Goal: Task Accomplishment & Management: Use online tool/utility

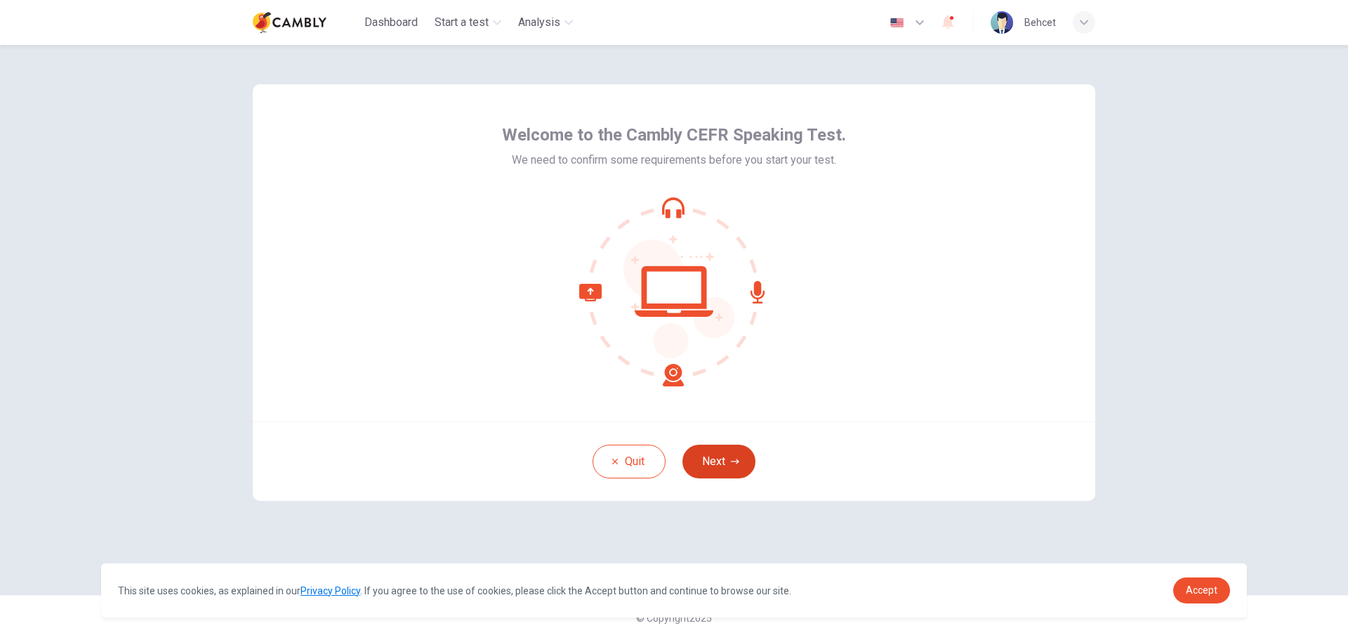
click at [705, 458] on button "Next" at bounding box center [718, 461] width 73 height 34
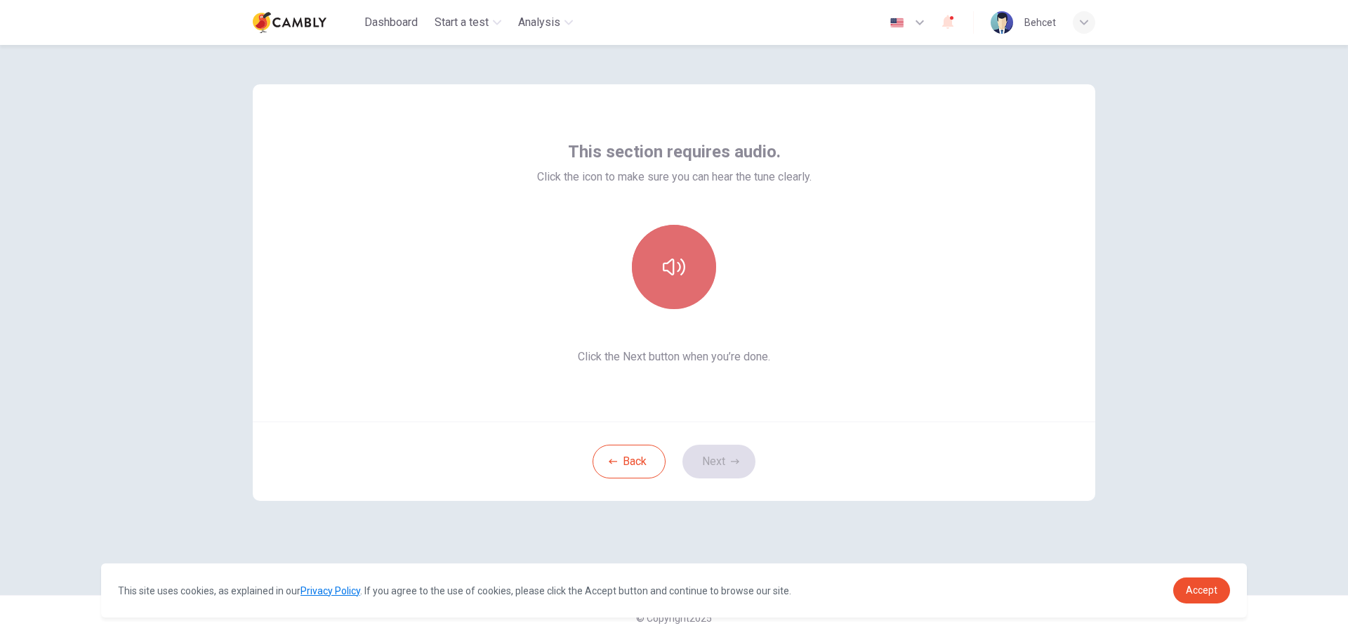
click at [667, 261] on icon "button" at bounding box center [674, 267] width 22 height 22
click at [727, 462] on button "Next" at bounding box center [718, 461] width 73 height 34
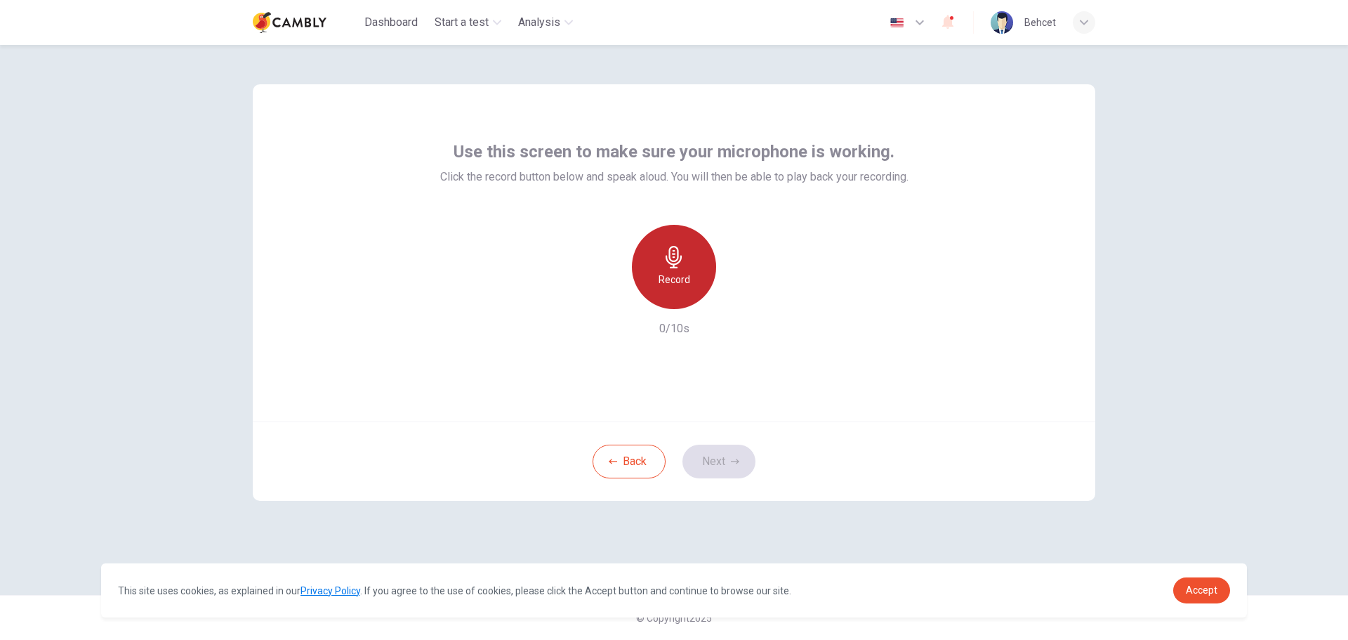
click at [674, 256] on icon "button" at bounding box center [673, 257] width 16 height 22
click at [730, 449] on button "Next" at bounding box center [718, 461] width 73 height 34
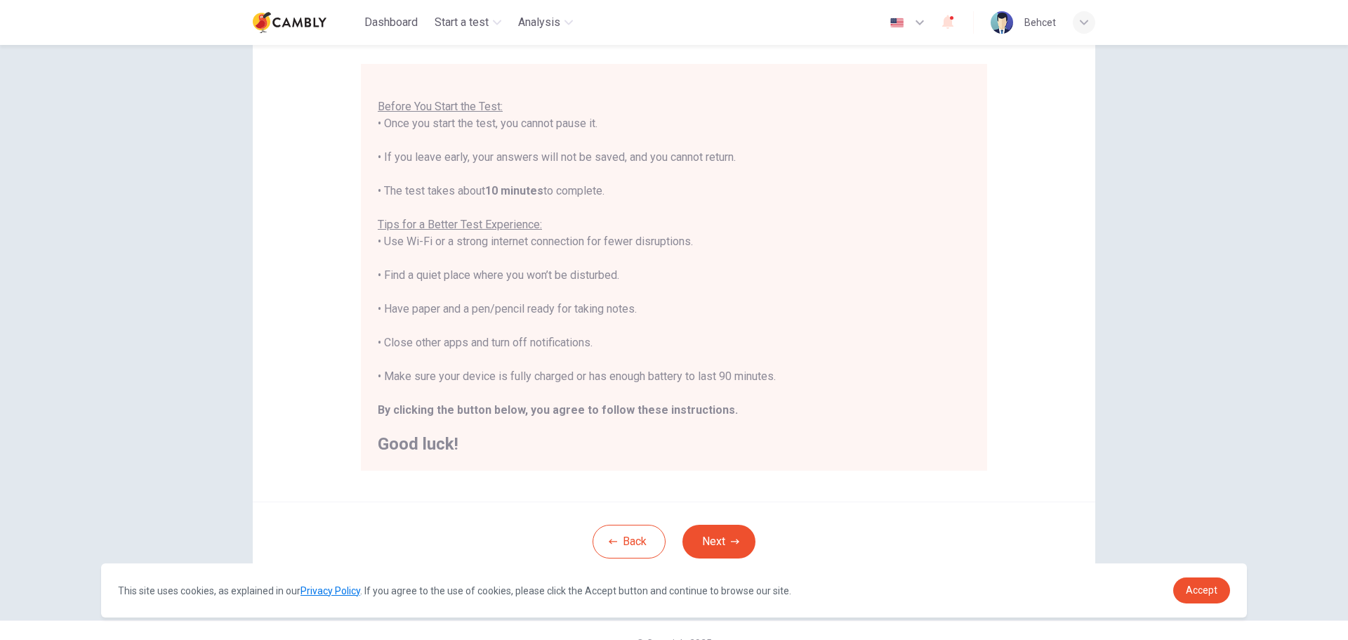
scroll to position [140, 0]
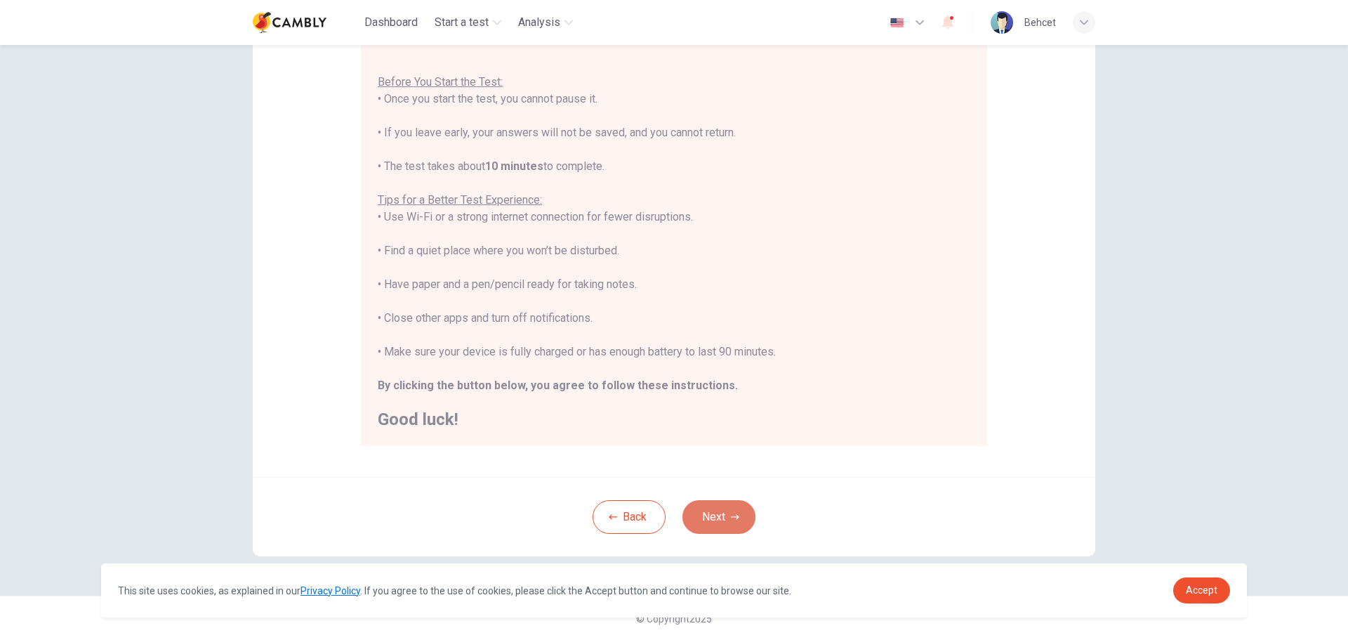
click at [738, 505] on button "Next" at bounding box center [718, 517] width 73 height 34
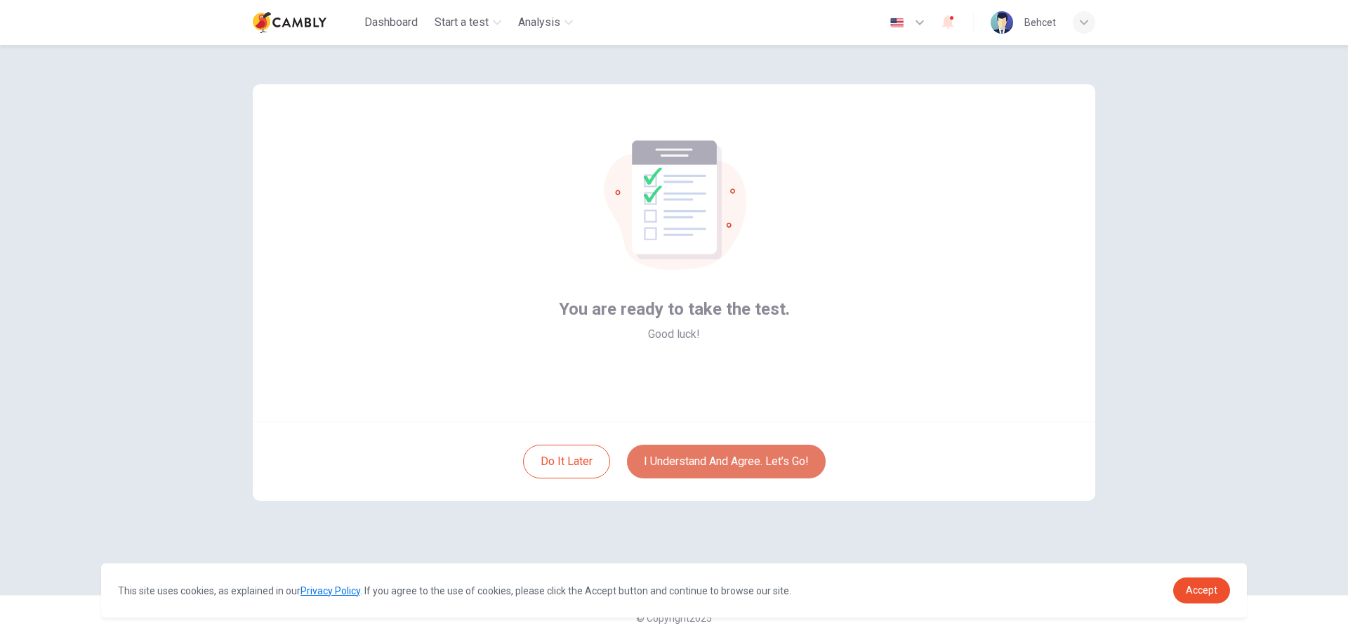
click at [720, 463] on button "I understand and agree. Let’s go!" at bounding box center [726, 461] width 199 height 34
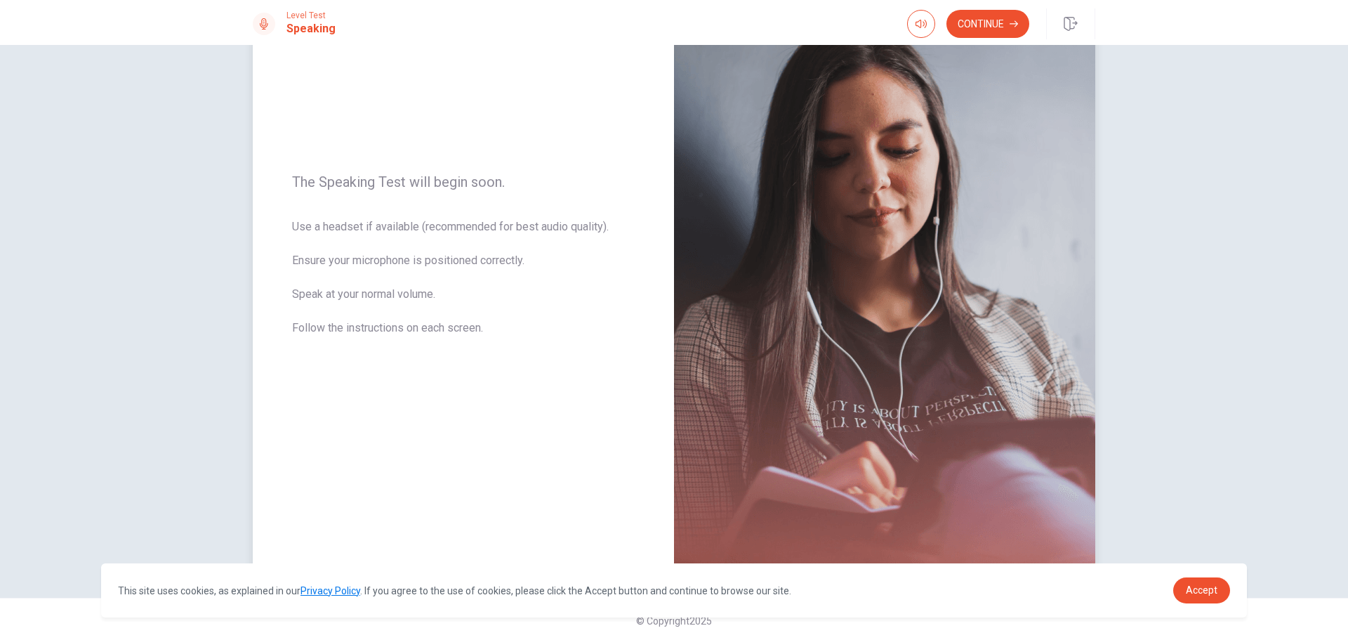
scroll to position [119, 0]
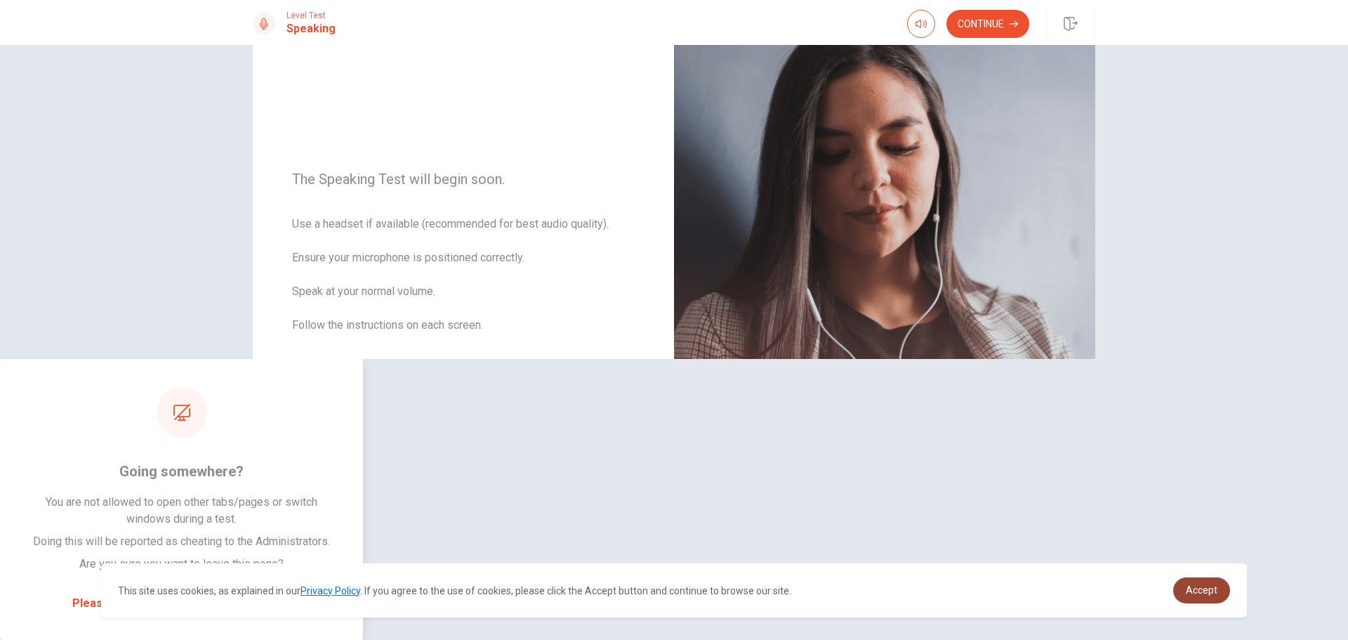
click at [1195, 587] on span "Accept" at bounding box center [1202, 589] width 32 height 11
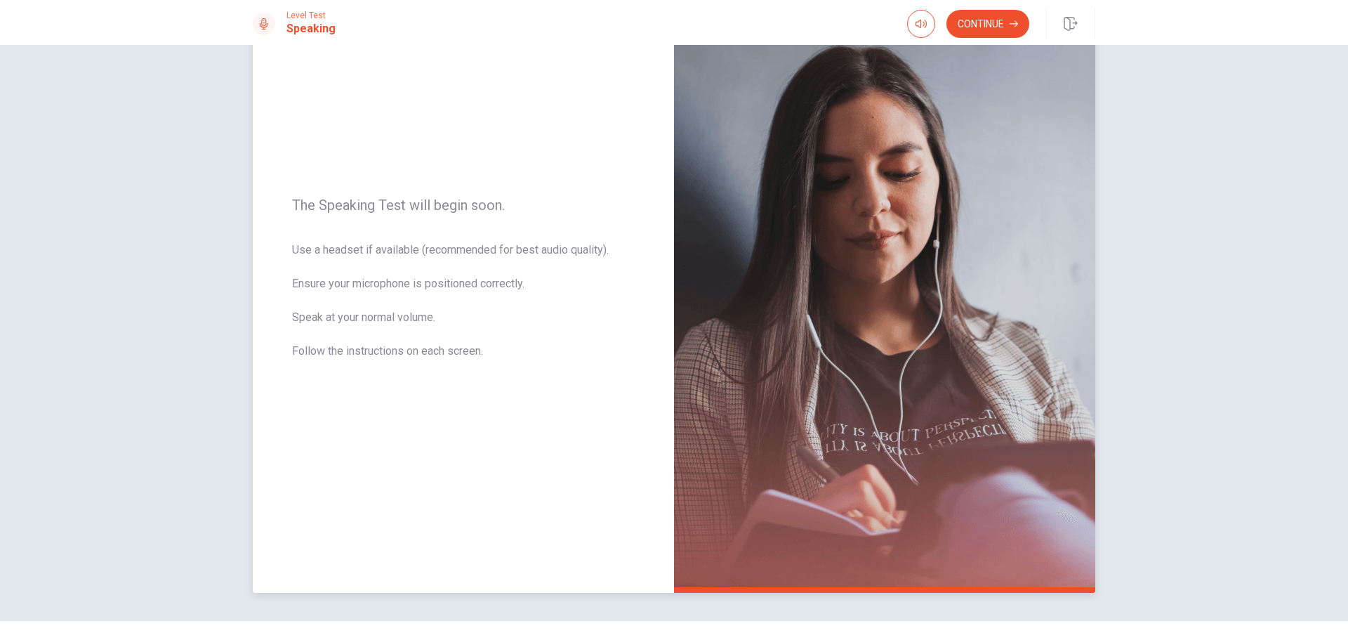
scroll to position [0, 0]
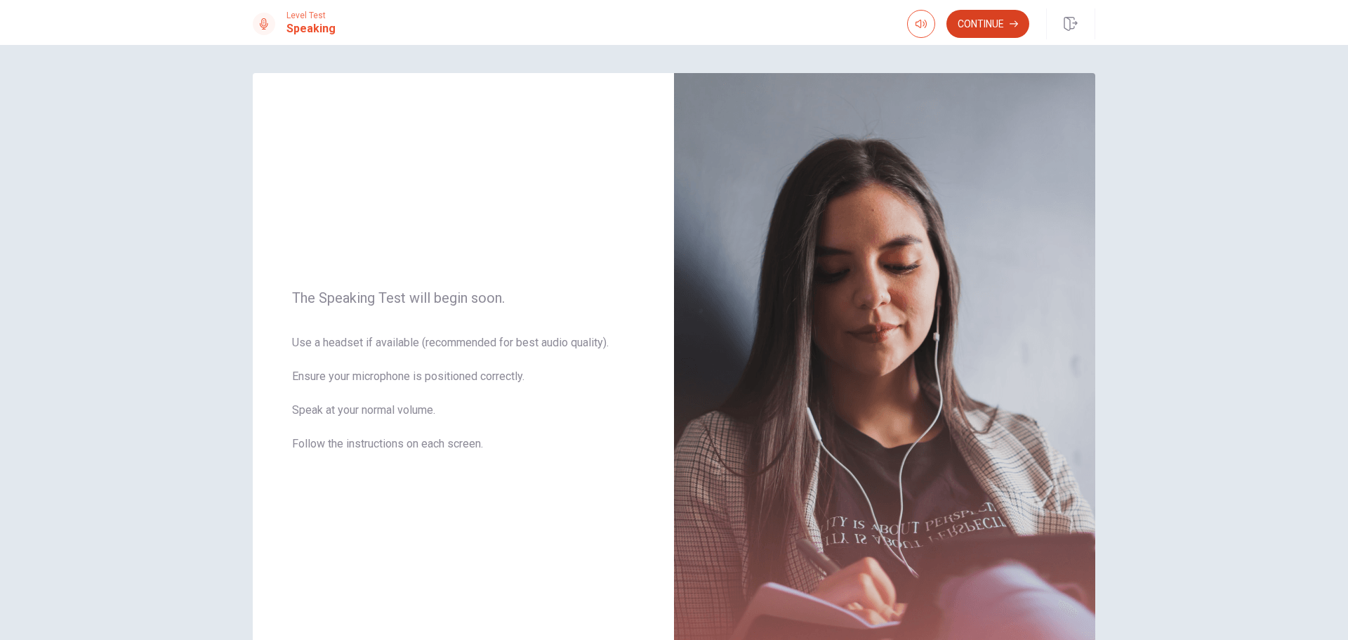
click at [1003, 28] on button "Continue" at bounding box center [987, 24] width 83 height 28
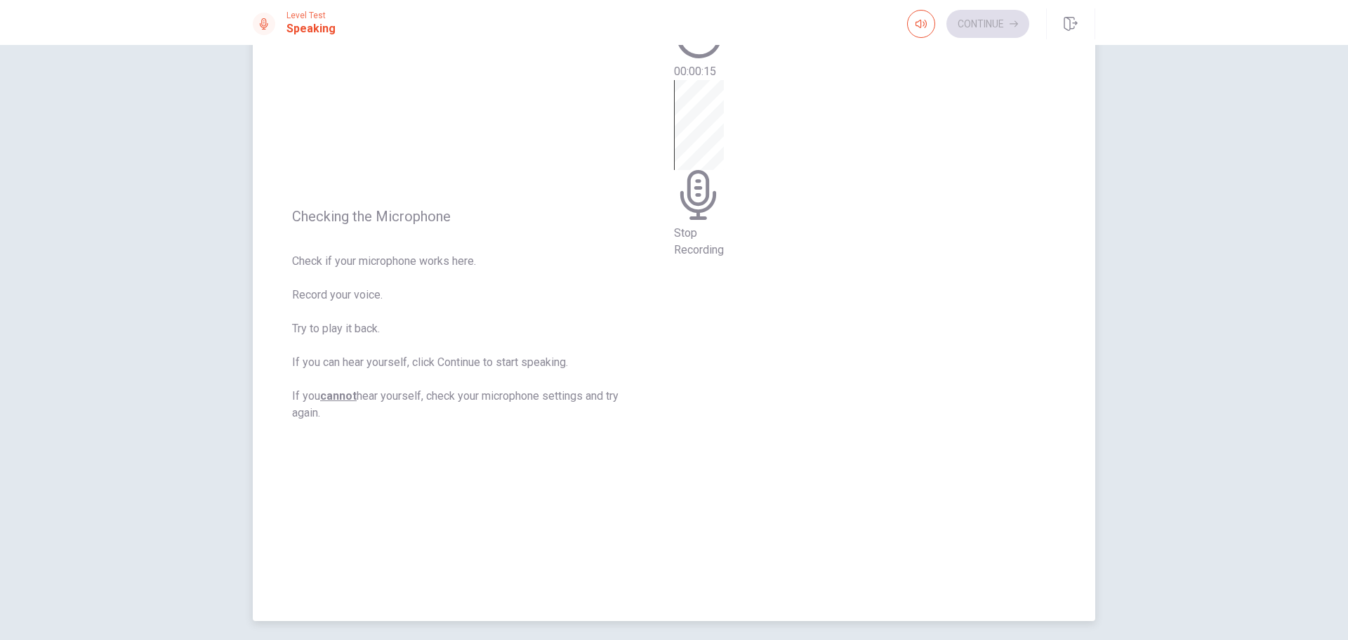
scroll to position [70, 0]
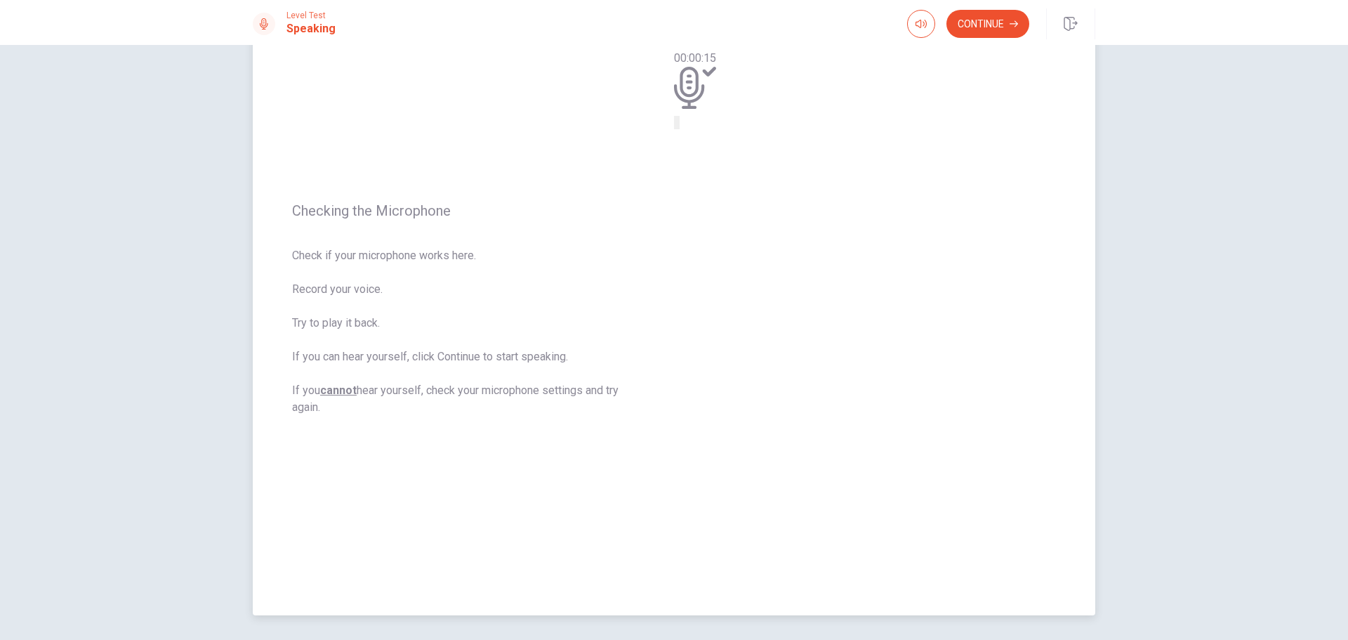
click at [693, 143] on icon "Play Audio" at bounding box center [686, 134] width 13 height 17
click at [680, 129] on button "Pause Audio" at bounding box center [678, 122] width 3 height 13
click at [995, 16] on button "Continue" at bounding box center [987, 24] width 83 height 28
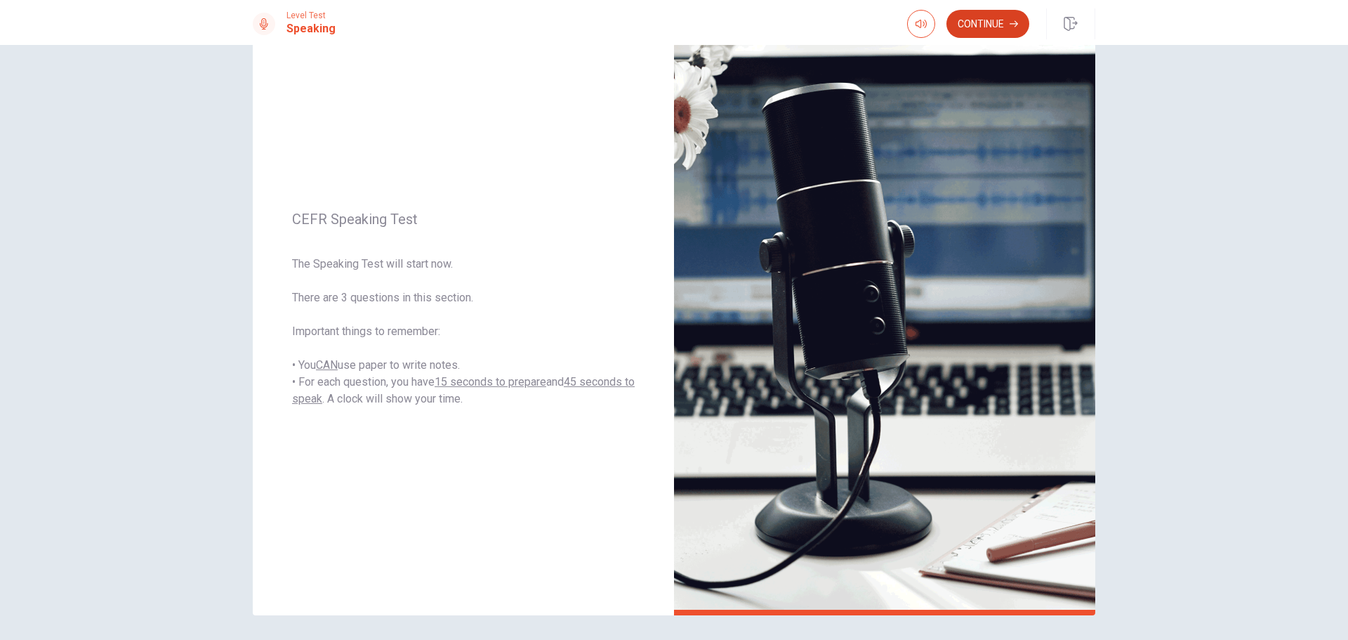
click at [994, 22] on button "Continue" at bounding box center [987, 24] width 83 height 28
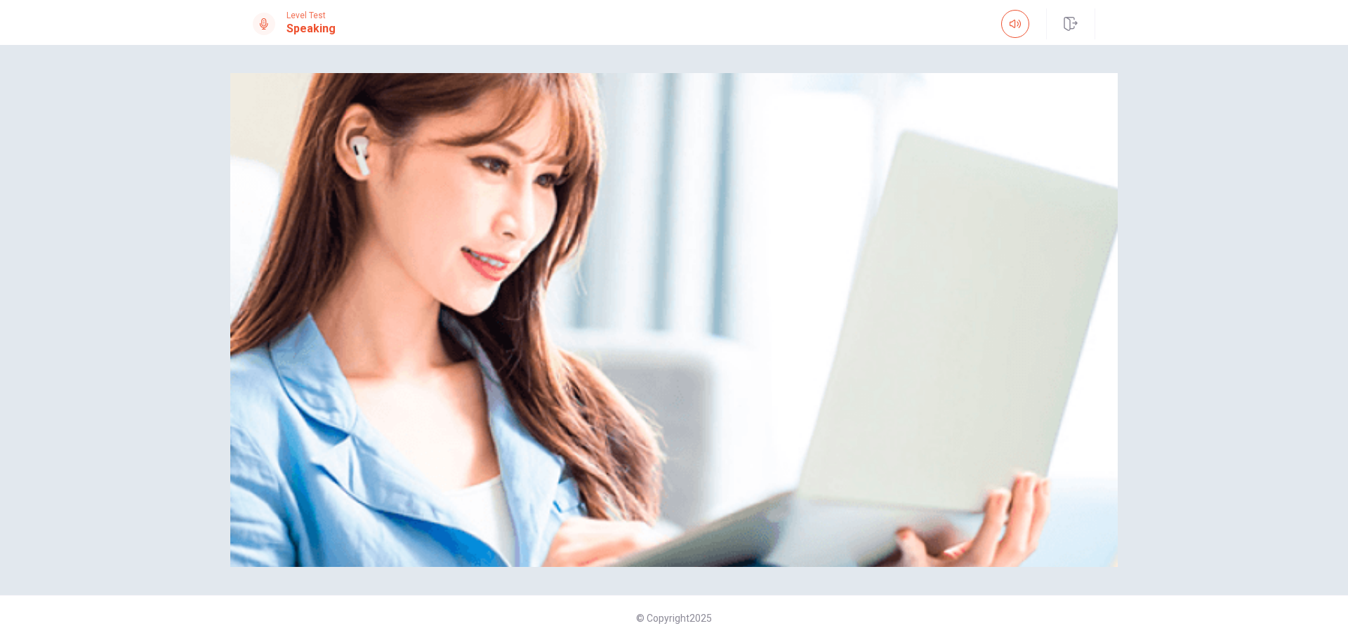
scroll to position [0, 0]
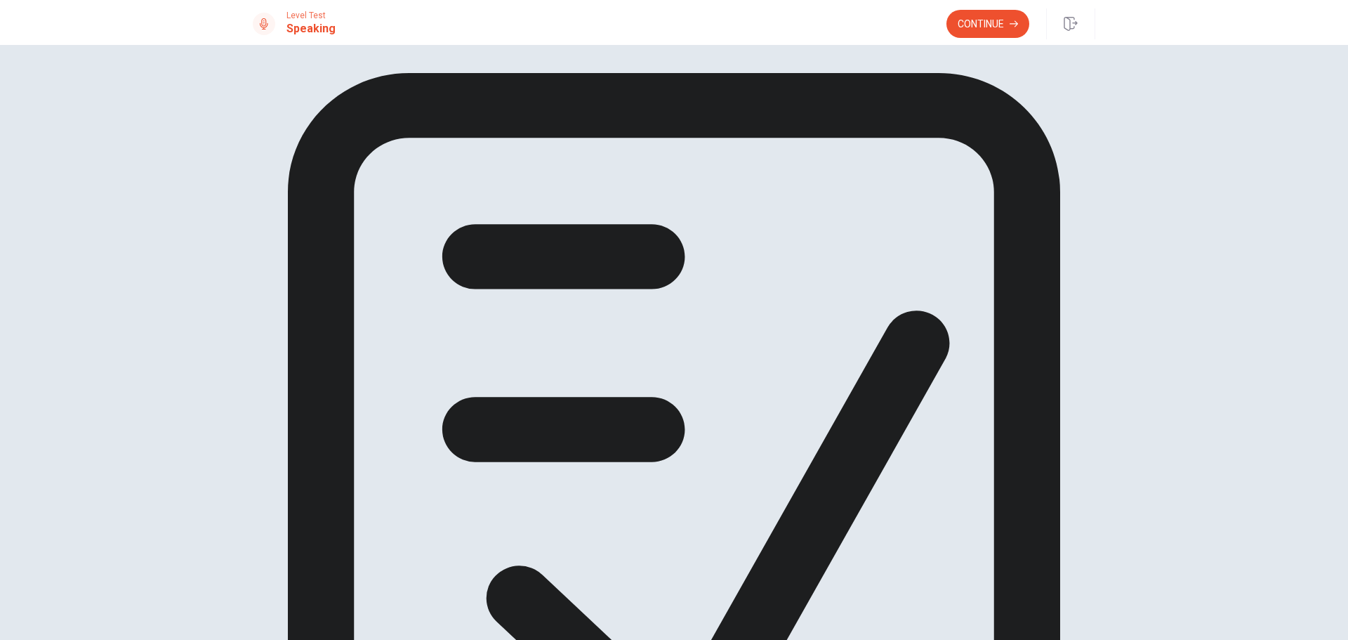
click at [1002, 23] on button "Continue" at bounding box center [987, 24] width 83 height 28
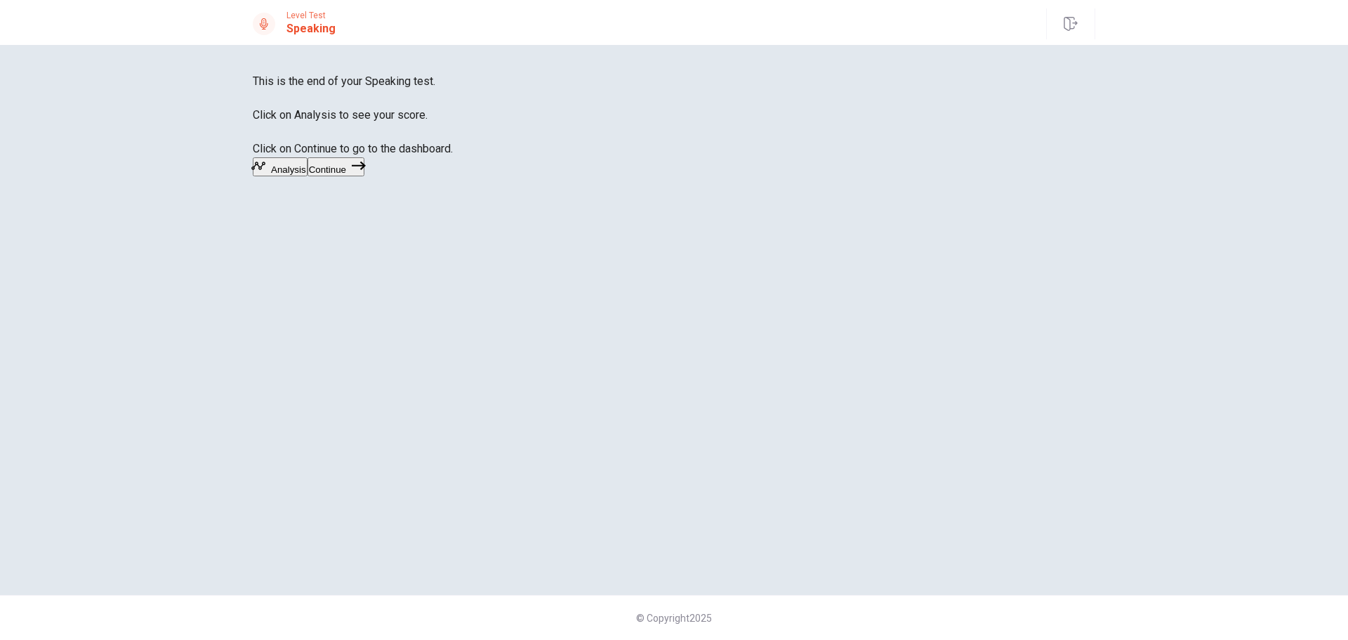
click at [364, 176] on button "Continue" at bounding box center [335, 166] width 57 height 19
